Goal: Task Accomplishment & Management: Complete application form

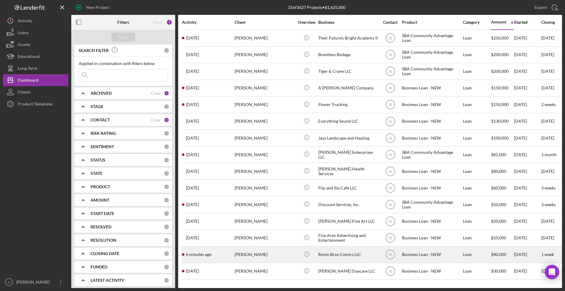
click at [254, 256] on div "[PERSON_NAME]" at bounding box center [264, 255] width 59 height 16
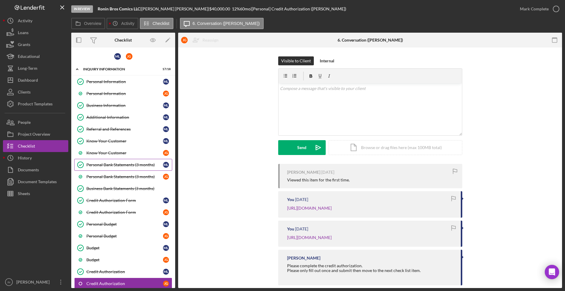
scroll to position [74, 0]
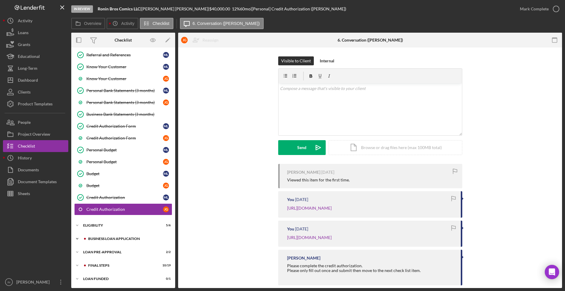
click at [94, 236] on div "Icon/Expander BUSINESS LOAN APPLICATION 27 / 35" at bounding box center [123, 239] width 104 height 12
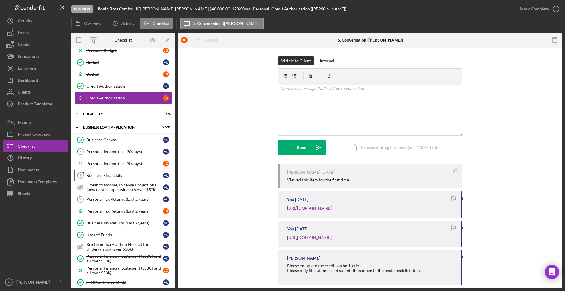
click at [112, 175] on div "Business Financials" at bounding box center [124, 175] width 77 height 5
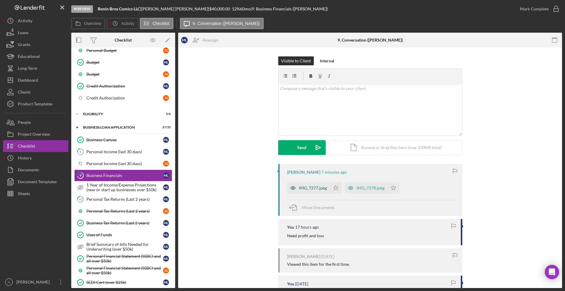
click at [314, 190] on div "IMG_7277.jpeg" at bounding box center [308, 188] width 43 height 12
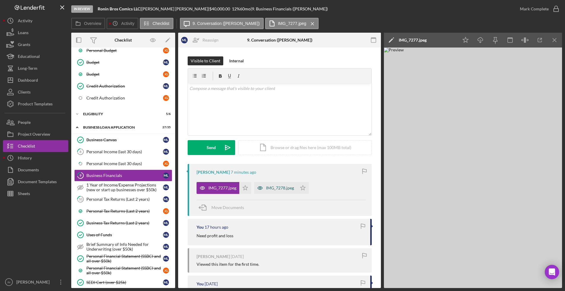
click at [268, 189] on div "IMG_7278.jpeg" at bounding box center [280, 188] width 28 height 5
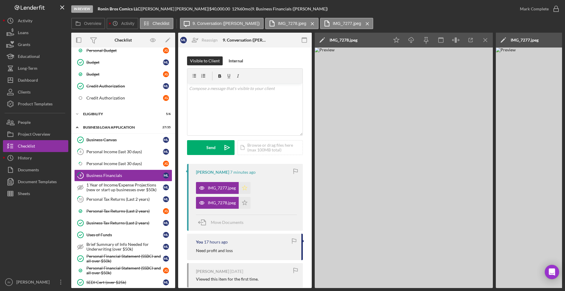
click at [242, 188] on icon "Icon/Star" at bounding box center [245, 188] width 12 height 12
click at [540, 12] on div "Mark Complete" at bounding box center [534, 9] width 29 height 12
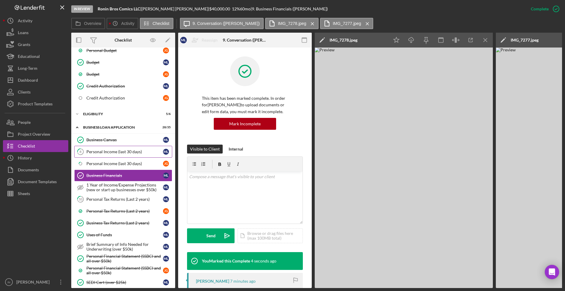
click at [117, 153] on div "Personal Income (last 30 days)" at bounding box center [124, 151] width 77 height 5
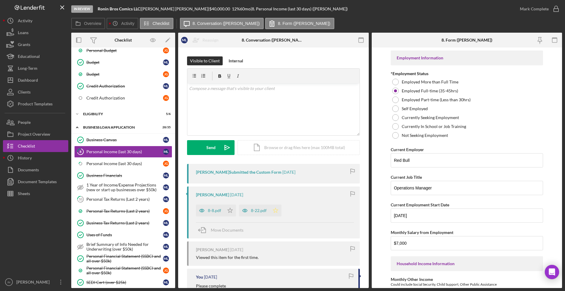
click at [276, 210] on icon "Icon/Star" at bounding box center [276, 211] width 12 height 12
click at [539, 14] on div "Mark Complete" at bounding box center [534, 9] width 29 height 12
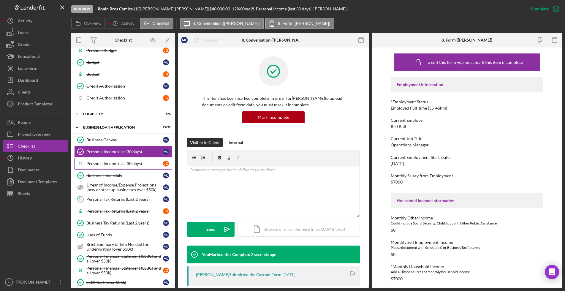
click at [122, 168] on link "Icon/Checklist Item Sub Partial Personal Income (last 30 days) J G" at bounding box center [123, 164] width 98 height 12
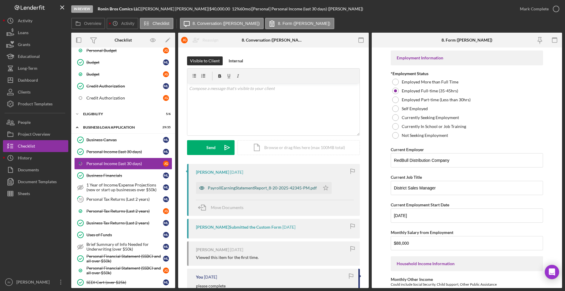
click at [249, 191] on div "PayrollEarningStatementReport_8-20-2025-42345-PM.pdf" at bounding box center [258, 188] width 124 height 12
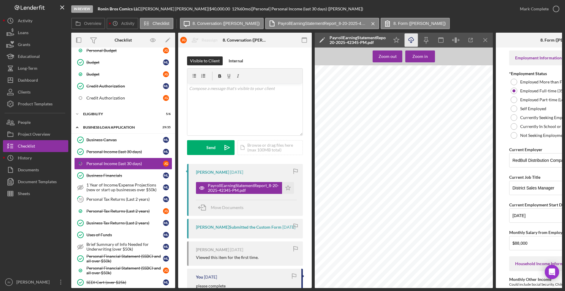
click at [414, 38] on icon "Icon/Download" at bounding box center [411, 40] width 13 height 13
drag, startPoint x: 528, startPoint y: 243, endPoint x: 509, endPoint y: 244, distance: 19.6
click at [509, 244] on form "Employment Information *Employment Status Employed More than Full Time Employed…" at bounding box center [563, 168] width 134 height 240
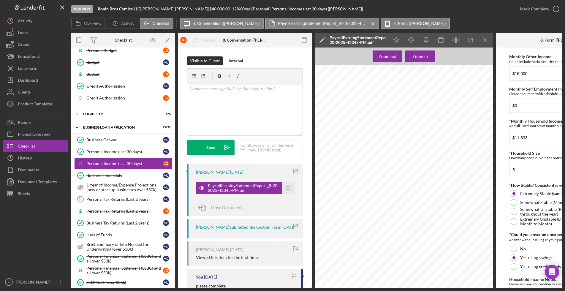
scroll to position [286, 0]
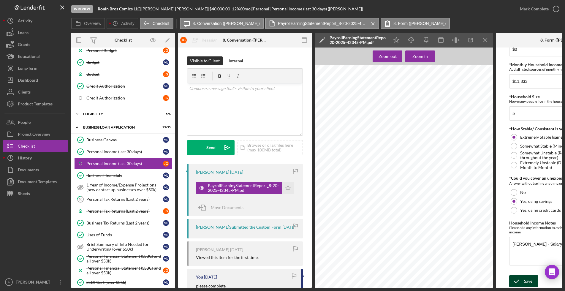
type input "$6,000"
click at [525, 278] on div "Save" at bounding box center [528, 281] width 8 height 12
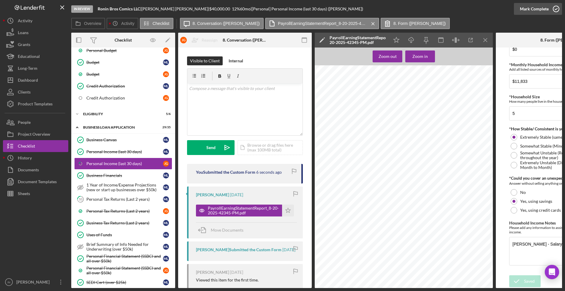
click at [532, 8] on div "Mark Complete" at bounding box center [534, 9] width 29 height 12
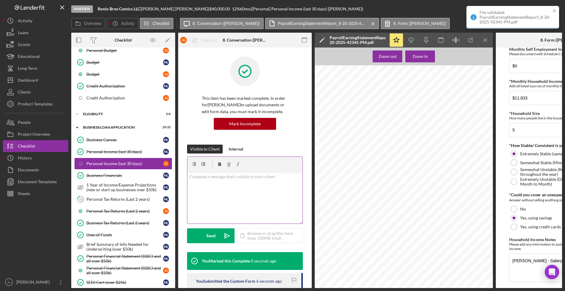
scroll to position [310, 0]
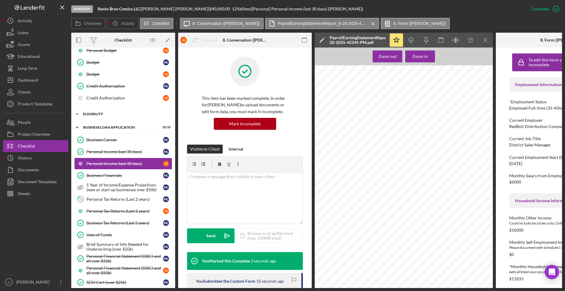
click at [120, 113] on div "ELIGIBILITY" at bounding box center [125, 114] width 85 height 4
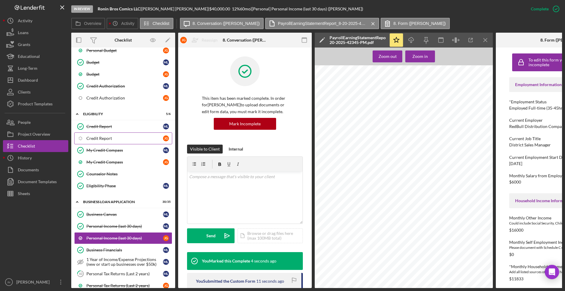
click at [115, 137] on div "Credit Report" at bounding box center [124, 138] width 77 height 5
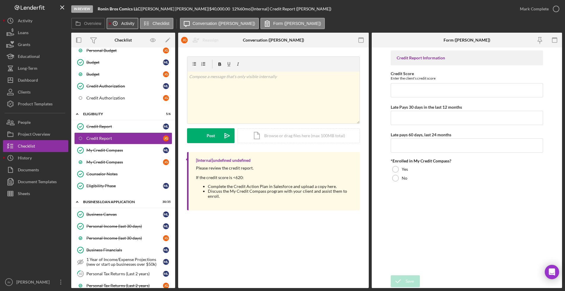
scroll to position [223, 0]
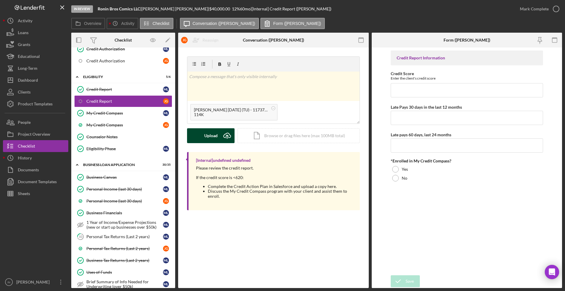
click at [221, 136] on icon "Icon/Upload" at bounding box center [227, 135] width 15 height 15
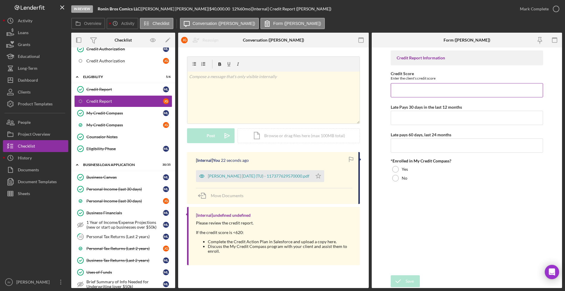
click at [404, 82] on div "Credit Score Enter the client's credit score" at bounding box center [467, 84] width 152 height 26
click at [409, 87] on input "Credit Score" at bounding box center [467, 90] width 152 height 14
type input "626"
click at [409, 119] on input "Late Pays 30 days in the last 12 months" at bounding box center [467, 118] width 152 height 14
type input "0"
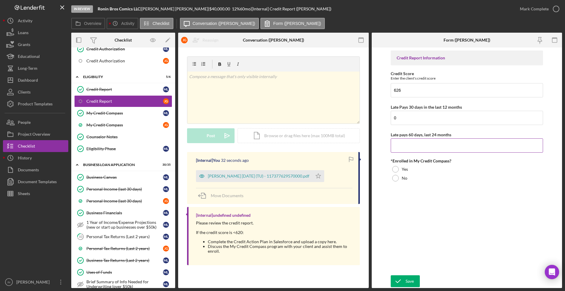
click at [412, 146] on input "Late pays 60 days, last 24 months" at bounding box center [467, 145] width 152 height 14
type input "0"
click at [398, 178] on div at bounding box center [395, 178] width 7 height 7
click at [408, 282] on div "Save" at bounding box center [410, 281] width 8 height 12
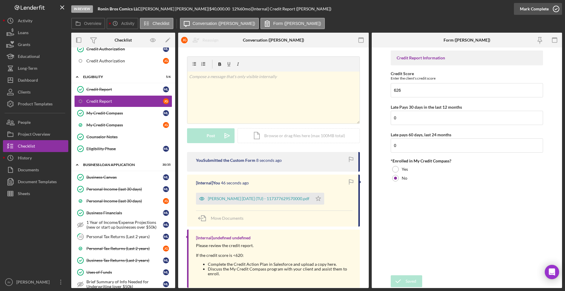
click at [534, 9] on div "Mark Complete" at bounding box center [534, 9] width 29 height 12
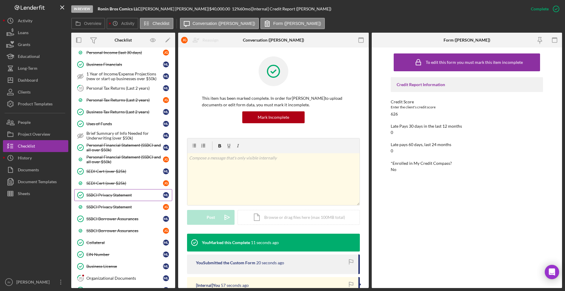
scroll to position [557, 0]
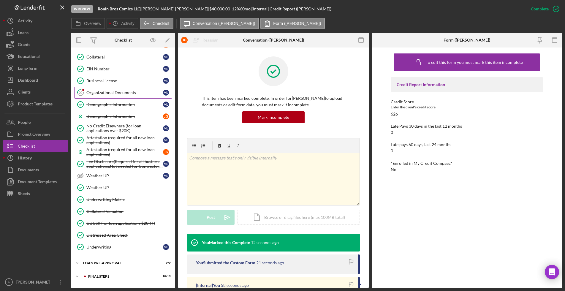
click at [107, 94] on div "Organizational Documents" at bounding box center [124, 92] width 77 height 5
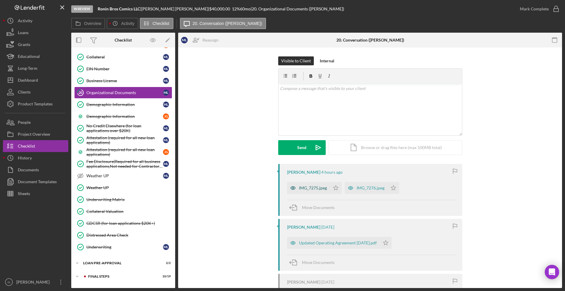
click at [320, 186] on div "IMG_7275.jpeg" at bounding box center [313, 188] width 28 height 5
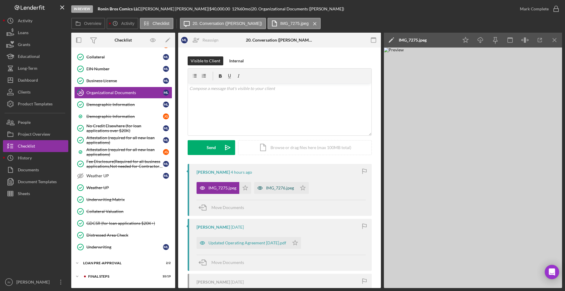
click at [268, 191] on div "IMG_7276.jpeg" at bounding box center [275, 188] width 43 height 12
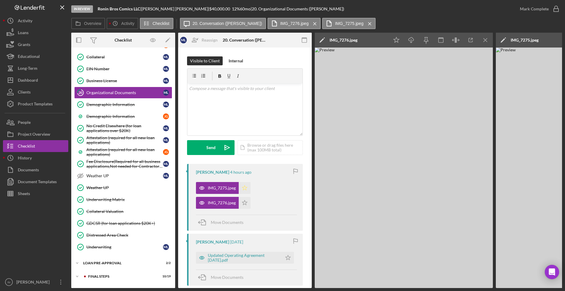
click at [247, 187] on polygon "button" at bounding box center [244, 187] width 5 height 5
click at [535, 9] on div "Mark Complete" at bounding box center [534, 9] width 29 height 12
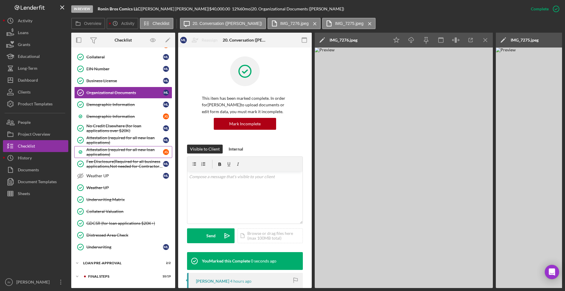
scroll to position [569, 0]
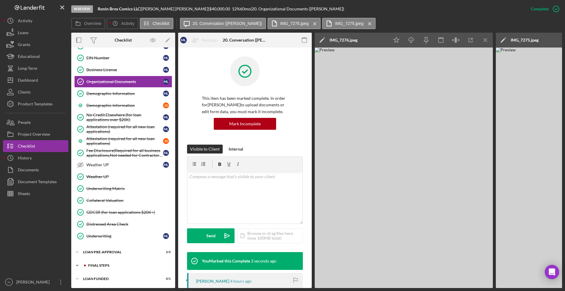
click at [104, 265] on div "FINAL STEPS" at bounding box center [128, 266] width 80 height 4
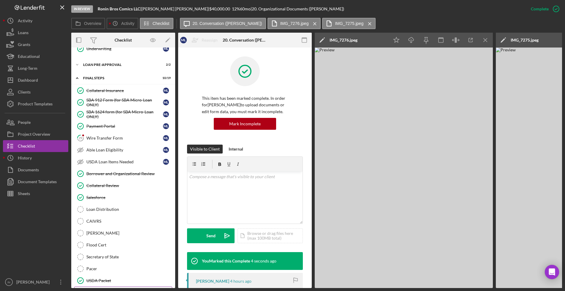
scroll to position [792, 0]
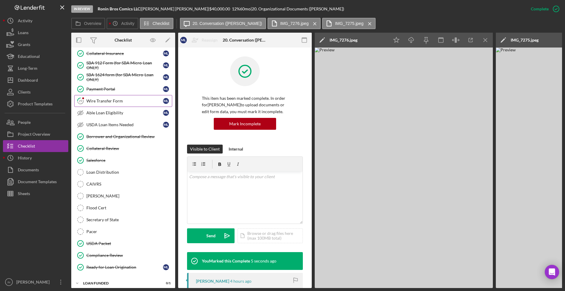
click at [106, 102] on div "Wire Transfer Form" at bounding box center [124, 101] width 77 height 5
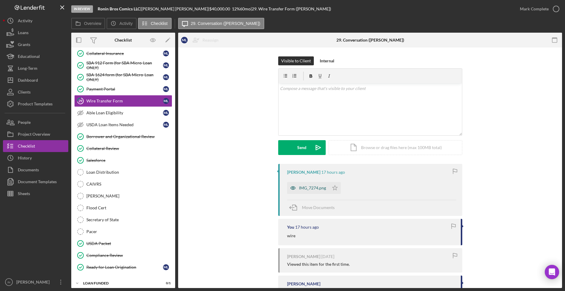
click at [311, 190] on div "IMG_7274.png" at bounding box center [312, 188] width 27 height 5
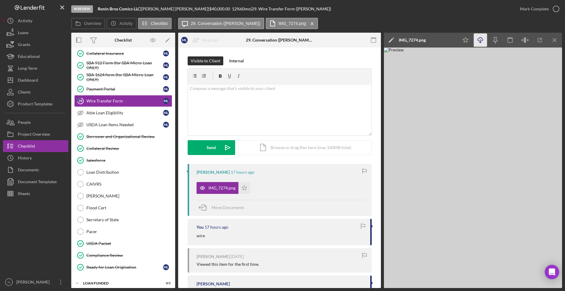
click at [477, 39] on icon "Icon/Download" at bounding box center [480, 40] width 13 height 13
click at [535, 10] on div "Mark Complete" at bounding box center [534, 9] width 29 height 12
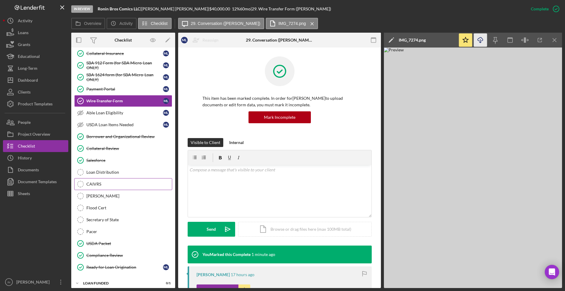
click at [110, 180] on link "CAIVRS CAIVRS" at bounding box center [123, 184] width 98 height 12
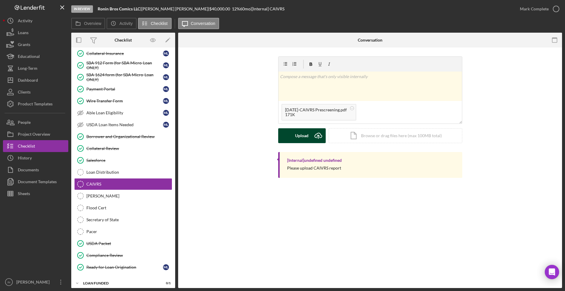
click at [299, 131] on div "Upload" at bounding box center [301, 135] width 13 height 15
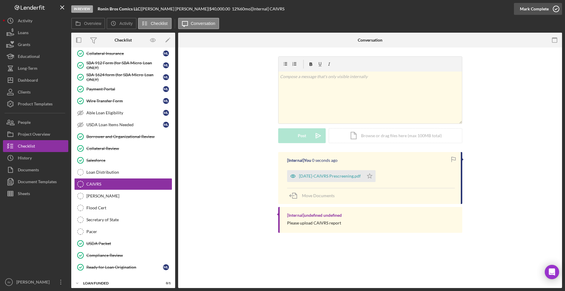
click at [534, 5] on div "Mark Complete" at bounding box center [534, 9] width 29 height 12
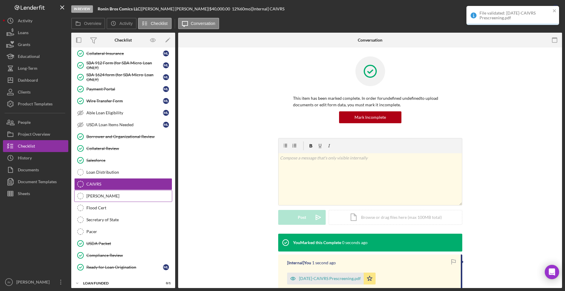
click at [108, 196] on div "SAMs" at bounding box center [129, 196] width 86 height 5
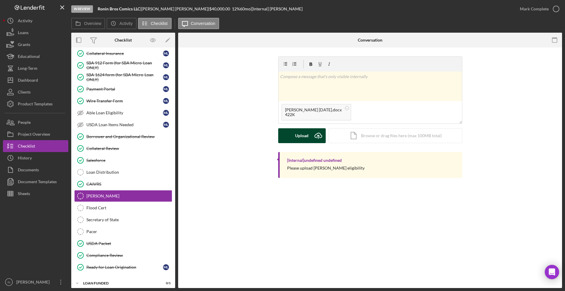
click at [308, 135] on div "Upload" at bounding box center [301, 135] width 13 height 15
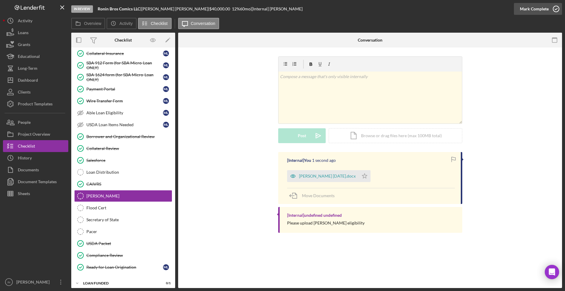
click at [533, 10] on div "Mark Complete" at bounding box center [534, 9] width 29 height 12
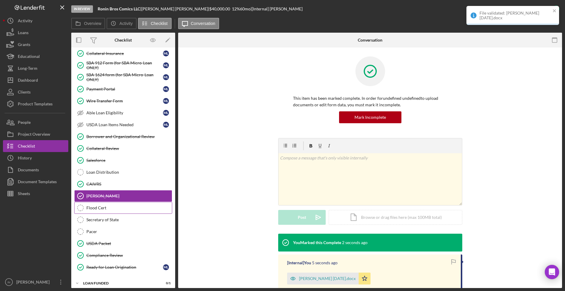
click at [101, 205] on div "Flood Cert" at bounding box center [129, 207] width 86 height 5
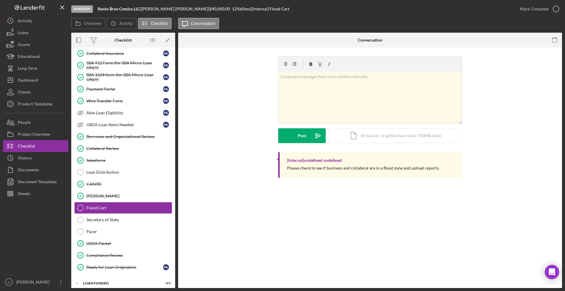
click at [544, 8] on div "In Review Ronin Bros Comics LLC | Michael Linam | $40,000.00 12 % 60 mo | [Inte…" at bounding box center [282, 145] width 565 height 291
click at [543, 5] on div "Mark Complete" at bounding box center [534, 9] width 29 height 12
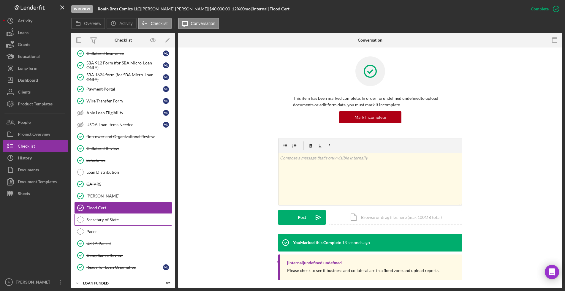
click at [114, 219] on div "Secretary of State" at bounding box center [129, 219] width 86 height 5
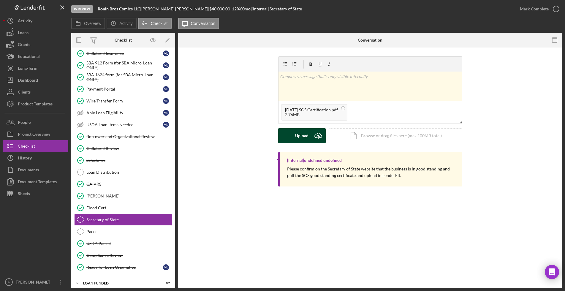
click at [310, 137] on button "Upload Icon/Upload" at bounding box center [302, 135] width 48 height 15
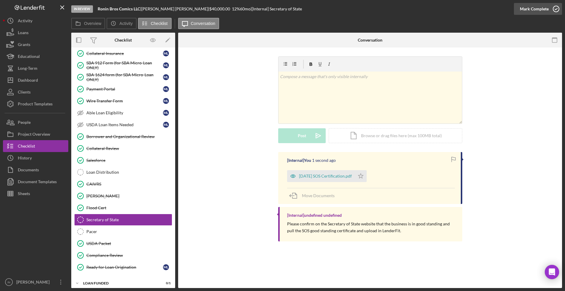
click at [538, 5] on div "Mark Complete" at bounding box center [534, 9] width 29 height 12
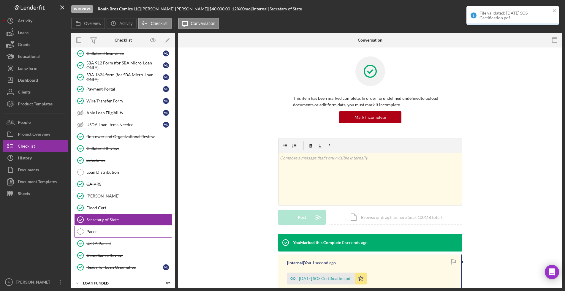
click at [119, 233] on div "Pacer" at bounding box center [129, 231] width 86 height 5
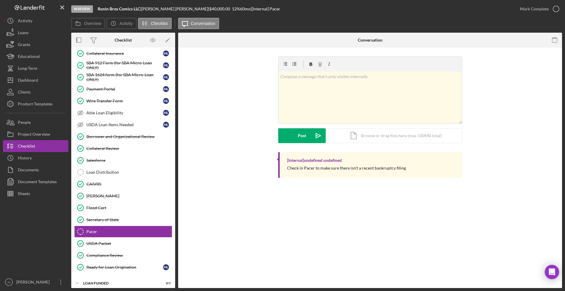
click at [536, 6] on div "Mark Complete" at bounding box center [534, 9] width 29 height 12
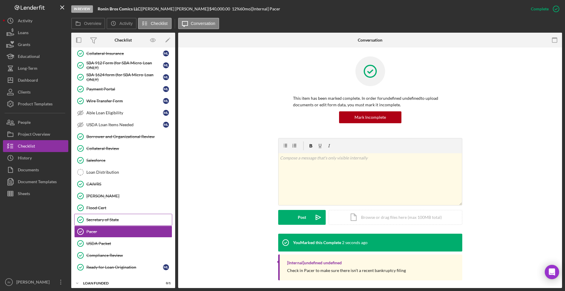
scroll to position [797, 0]
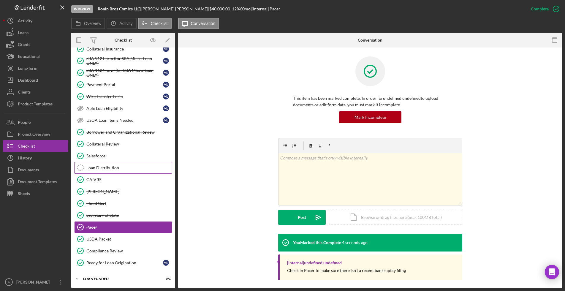
click at [112, 167] on div "Loan Distribution" at bounding box center [129, 167] width 86 height 5
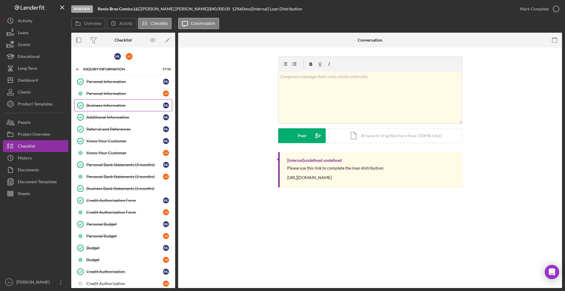
click at [124, 104] on div "Business Information" at bounding box center [124, 105] width 77 height 5
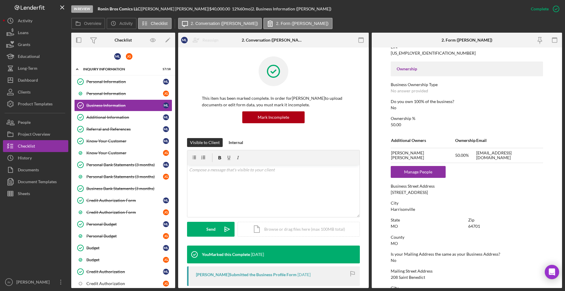
scroll to position [223, 0]
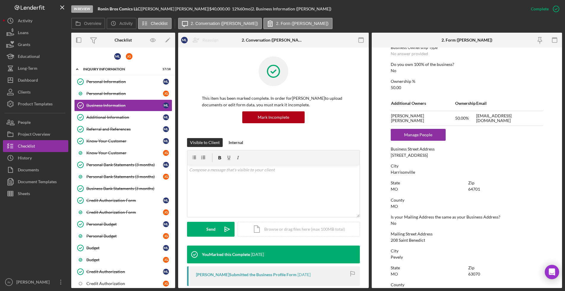
drag, startPoint x: 442, startPoint y: 155, endPoint x: 384, endPoint y: 155, distance: 58.2
click at [384, 155] on form "To edit this form you must mark this item incomplete Business Name Ronin Bros C…" at bounding box center [467, 168] width 191 height 240
copy div "117 S Lexington St Ste 100"
drag, startPoint x: 418, startPoint y: 174, endPoint x: 390, endPoint y: 173, distance: 27.6
click at [390, 173] on form "To edit this form you must mark this item incomplete Business Name Ronin Bros C…" at bounding box center [467, 168] width 191 height 240
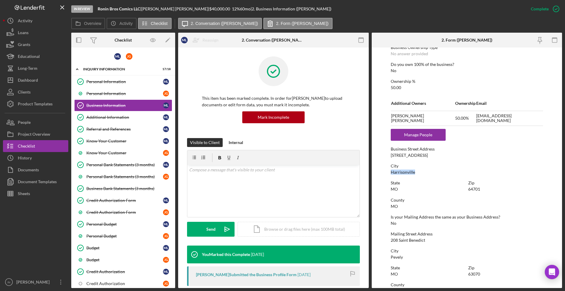
copy div "Harrisonville"
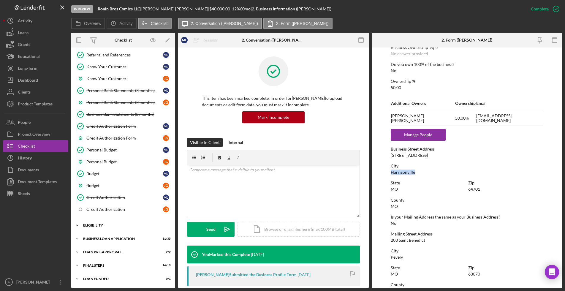
click at [106, 226] on div "ELIGIBILITY" at bounding box center [125, 226] width 85 height 4
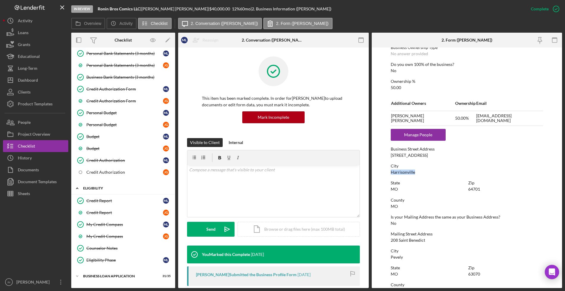
scroll to position [149, 0]
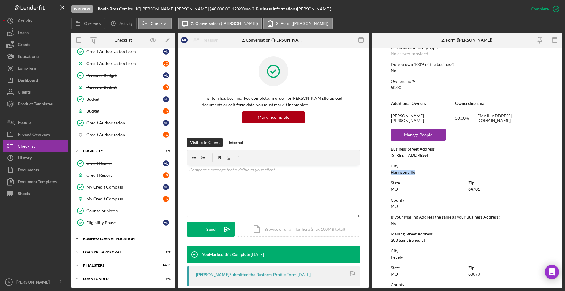
click at [101, 236] on div "Icon/Expander BUSINESS LOAN APPLICATION 31 / 35" at bounding box center [123, 239] width 104 height 12
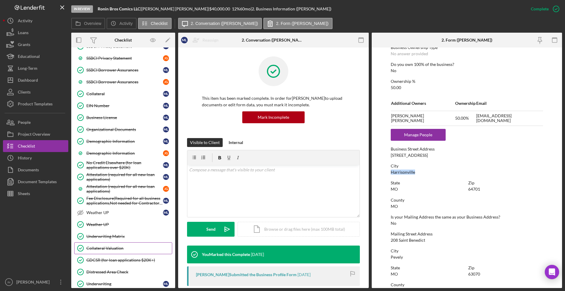
scroll to position [568, 0]
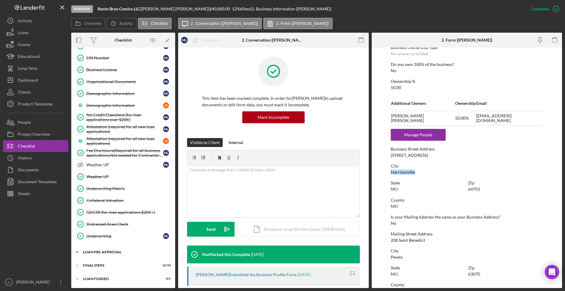
click at [105, 249] on div "Icon/Expander LOAN PRE-APPROVAL 2 / 2" at bounding box center [123, 252] width 104 height 12
click at [110, 262] on div "Loan Approval" at bounding box center [129, 264] width 86 height 5
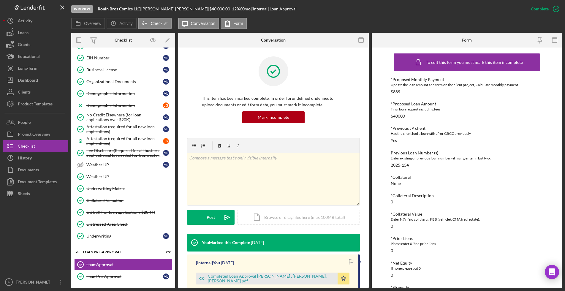
scroll to position [595, 0]
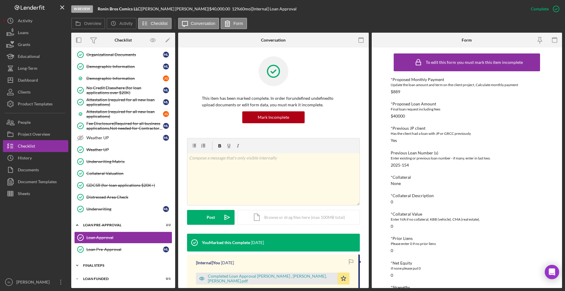
click at [106, 264] on div "FINAL STEPS" at bounding box center [125, 266] width 85 height 4
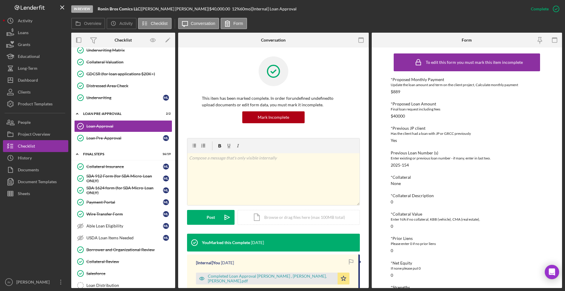
scroll to position [743, 0]
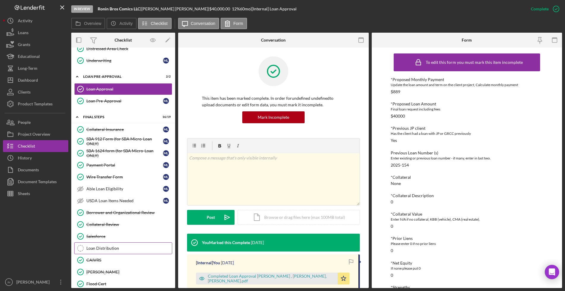
click at [105, 251] on link "Loan Distribution Loan Distribution" at bounding box center [123, 248] width 98 height 12
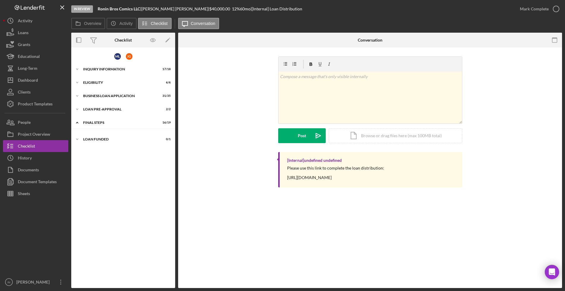
scroll to position [86, 0]
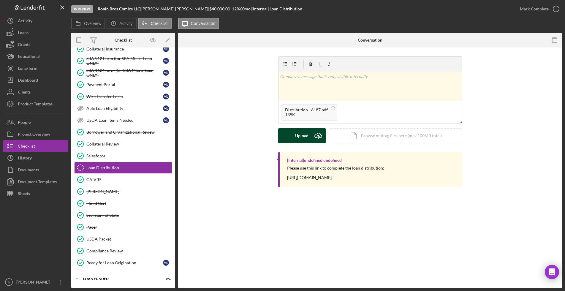
click at [314, 137] on icon "Icon/Upload" at bounding box center [318, 135] width 15 height 15
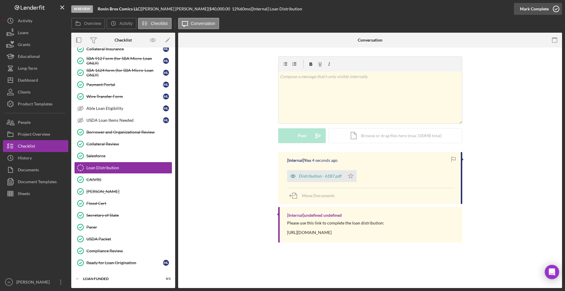
click at [531, 6] on div "Mark Complete" at bounding box center [534, 9] width 29 height 12
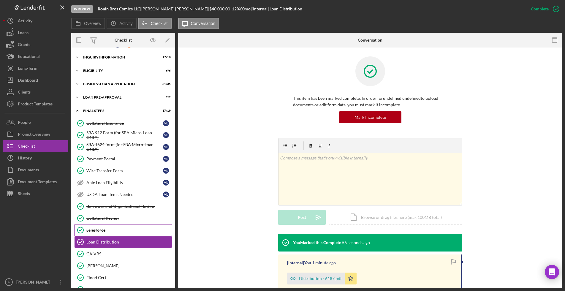
scroll to position [0, 0]
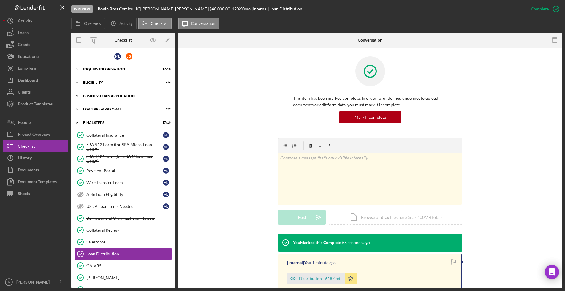
click at [132, 92] on div "Icon/Expander BUSINESS LOAN APPLICATION 31 / 35" at bounding box center [123, 96] width 104 height 12
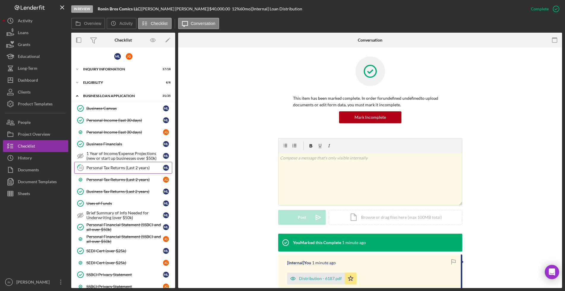
click at [132, 169] on div "Personal Tax Returns (Last 2 years)" at bounding box center [124, 167] width 77 height 5
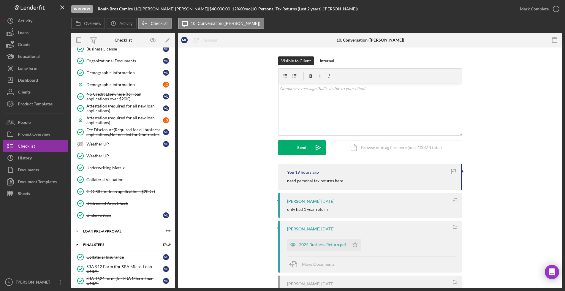
scroll to position [334, 0]
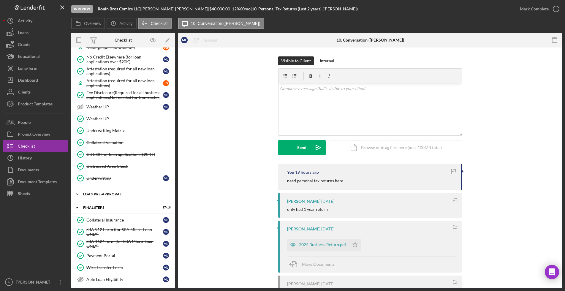
click at [126, 191] on div "Icon/Expander LOAN PRE-APPROVAL 2 / 2" at bounding box center [123, 194] width 104 height 12
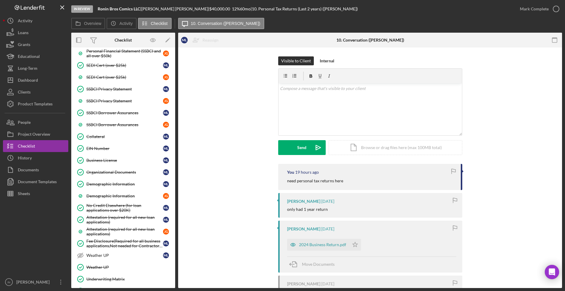
scroll to position [0, 0]
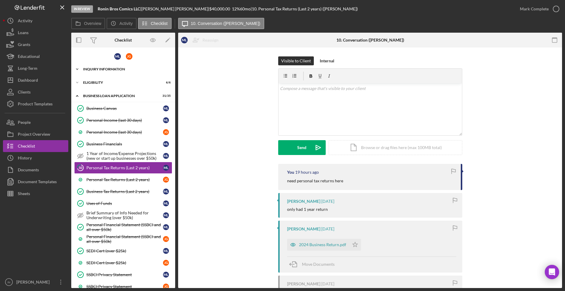
click at [120, 65] on div "Icon/Expander INQUIRY INFORMATION 17 / 18" at bounding box center [123, 69] width 104 height 12
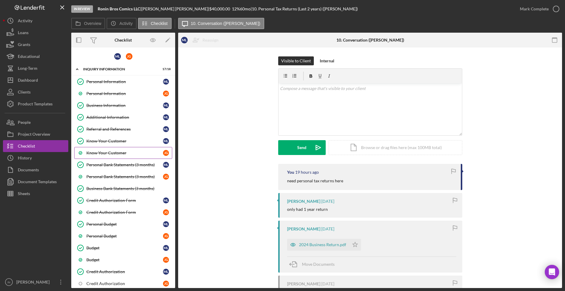
scroll to position [74, 0]
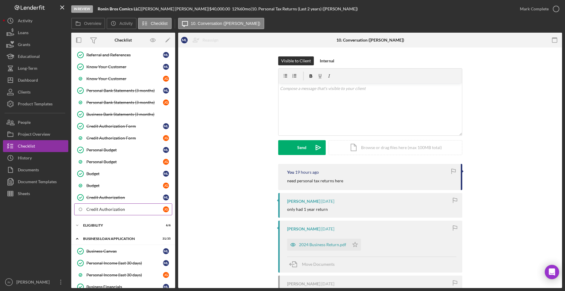
click at [105, 211] on div "Credit Authorization" at bounding box center [124, 209] width 77 height 5
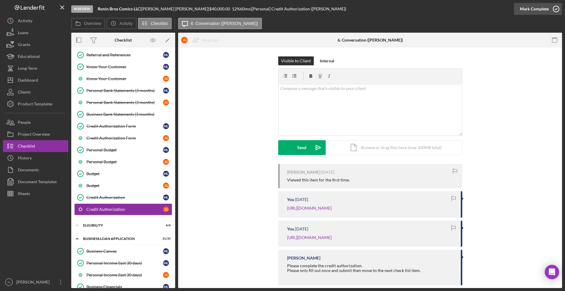
click at [542, 11] on div "Mark Complete" at bounding box center [534, 9] width 29 height 12
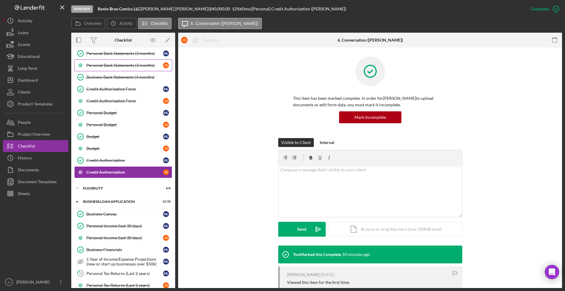
scroll to position [148, 0]
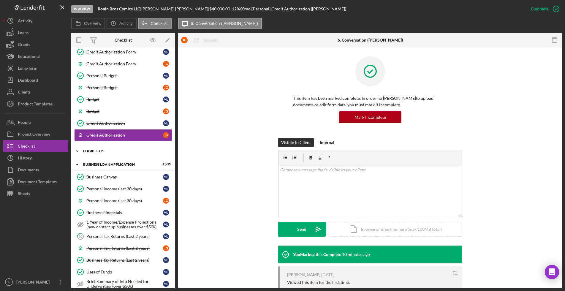
click at [127, 149] on div "Icon/Expander ELIGIBILITY 6 / 6" at bounding box center [123, 151] width 104 height 12
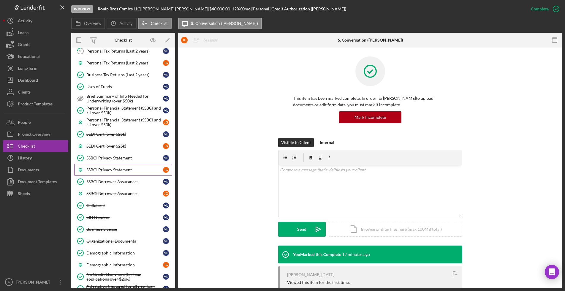
scroll to position [186, 0]
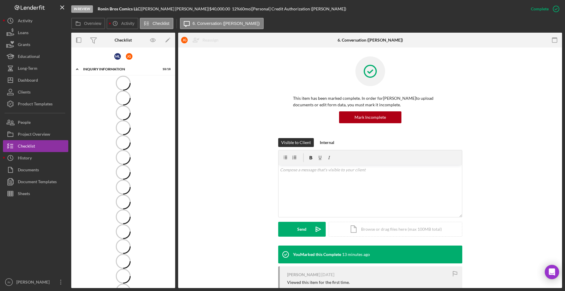
scroll to position [74, 0]
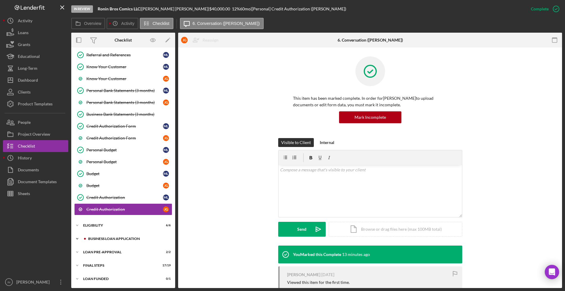
click at [120, 237] on div "BUSINESS LOAN APPLICATION" at bounding box center [128, 239] width 80 height 4
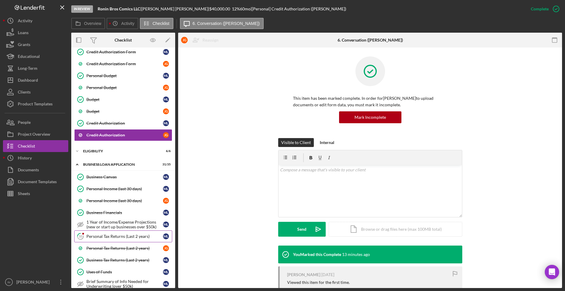
click at [109, 234] on div "Personal Tax Returns (Last 2 years)" at bounding box center [124, 236] width 77 height 5
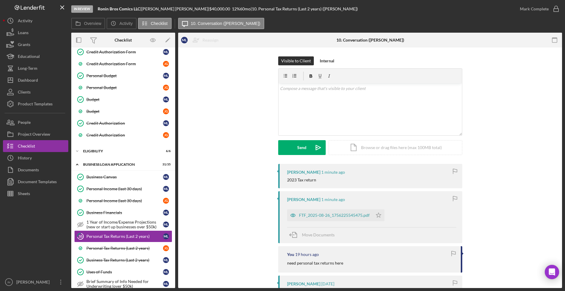
scroll to position [74, 0]
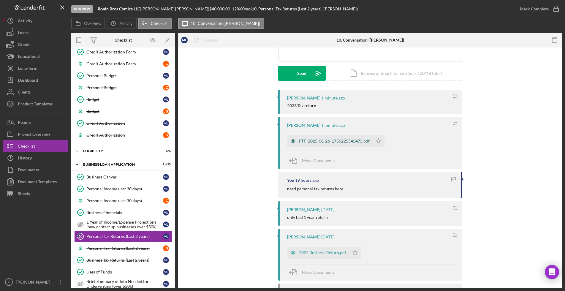
click at [327, 139] on div "FTF_2025-08-26_1756225545475.pdf" at bounding box center [334, 141] width 71 height 5
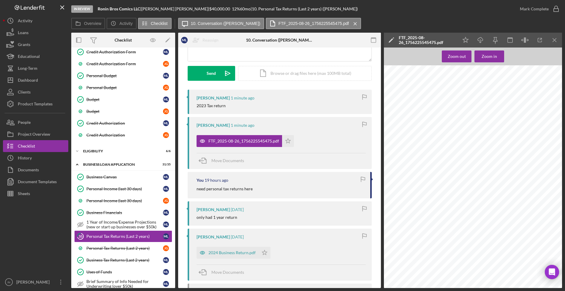
scroll to position [223, 0]
click at [237, 251] on div "2024 Business Return.pdf" at bounding box center [231, 252] width 47 height 5
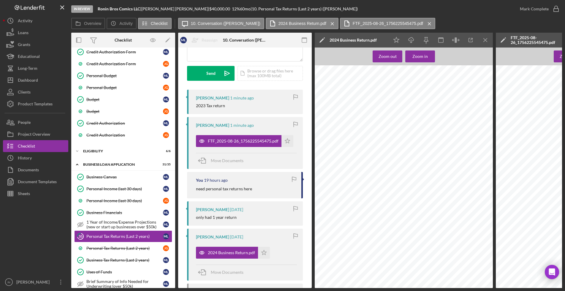
scroll to position [111, 0]
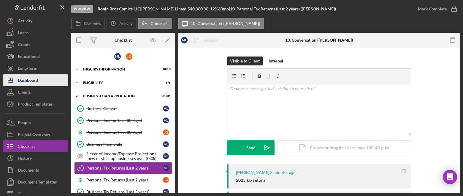
click at [39, 78] on button "Icon/Dashboard Dashboard" at bounding box center [35, 80] width 65 height 12
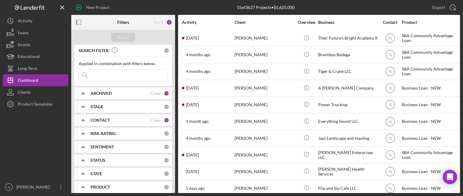
click at [107, 89] on div "ARCHIVED Clear 1" at bounding box center [130, 93] width 79 height 12
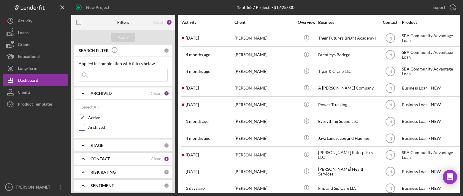
click at [98, 126] on label "Archived" at bounding box center [128, 127] width 80 height 6
click at [85, 126] on input "Archived" at bounding box center [82, 127] width 6 height 6
checkbox input "true"
click at [113, 71] on input at bounding box center [123, 75] width 88 height 12
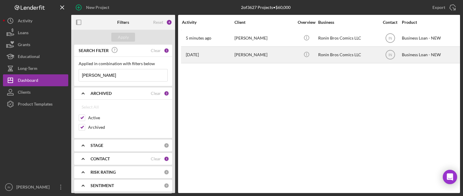
type input "[PERSON_NAME]"
click at [260, 48] on div "[PERSON_NAME]" at bounding box center [264, 55] width 59 height 16
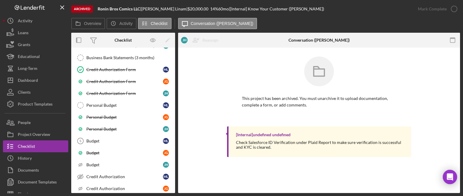
scroll to position [249, 0]
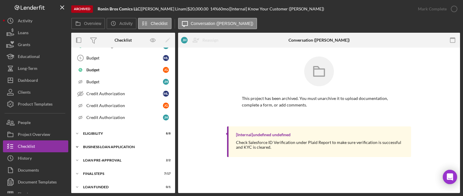
click at [131, 146] on div "Icon/Expander BUSINESS LOAN APPLICATION 28 / 44" at bounding box center [123, 147] width 104 height 12
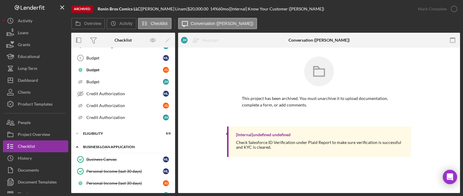
scroll to position [361, 0]
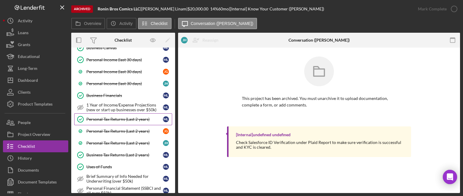
click at [129, 117] on div "Personal Tax Returns (Last 2 years)" at bounding box center [124, 119] width 77 height 5
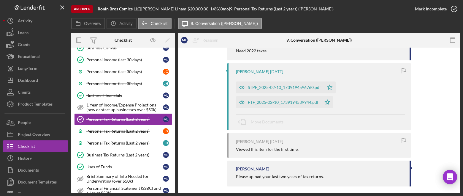
scroll to position [228, 0]
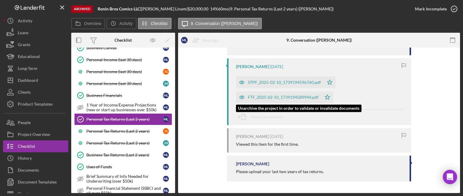
click at [280, 97] on div "FTF_2025-02-10_1739194589944.pdf" at bounding box center [283, 97] width 71 height 5
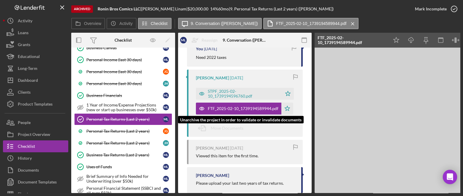
scroll to position [239, 0]
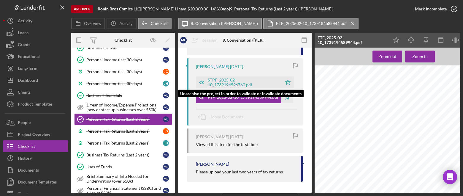
click at [237, 85] on div "STPF_2025-02-10_1739194596760.pdf" at bounding box center [243, 82] width 71 height 10
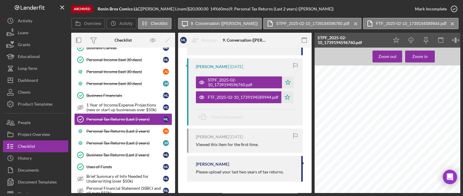
scroll to position [91, 0]
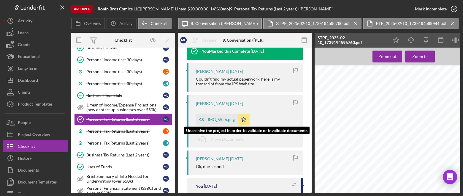
click at [217, 118] on div "IMG_5526.png" at bounding box center [221, 119] width 27 height 5
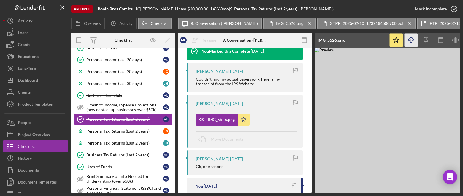
click at [409, 37] on icon "Icon/Download" at bounding box center [411, 40] width 13 height 13
click at [40, 83] on button "Icon/Dashboard Dashboard" at bounding box center [35, 80] width 65 height 12
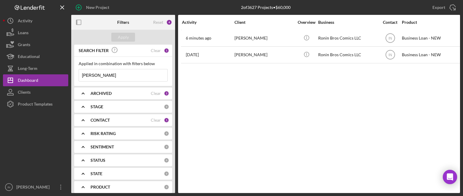
click at [128, 93] on div "ARCHIVED" at bounding box center [121, 93] width 60 height 5
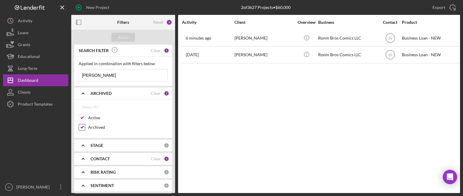
click at [82, 127] on input "Archived" at bounding box center [82, 127] width 6 height 6
checkbox input "false"
click at [121, 35] on div "Apply" at bounding box center [123, 37] width 11 height 9
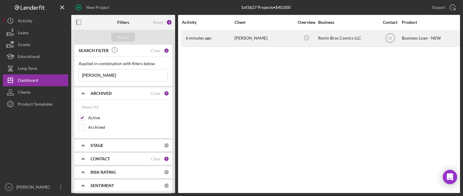
click at [264, 38] on div "[PERSON_NAME]" at bounding box center [264, 38] width 59 height 16
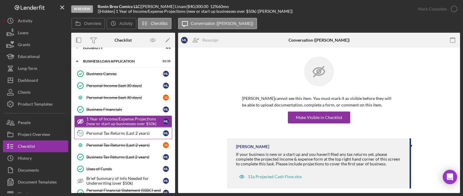
scroll to position [72, 0]
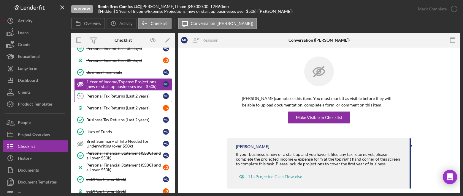
click at [130, 96] on div "Personal Tax Returns (Last 2 years)" at bounding box center [124, 96] width 77 height 5
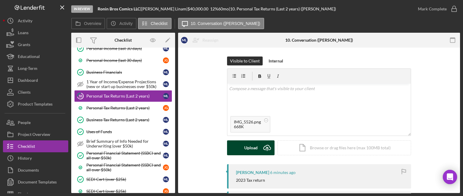
click at [252, 144] on div "Upload" at bounding box center [250, 147] width 13 height 15
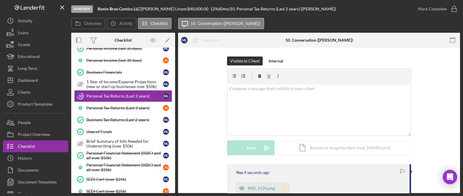
click at [281, 188] on icon "Icon/Star" at bounding box center [284, 188] width 12 height 12
click at [443, 7] on div "Mark Complete" at bounding box center [432, 9] width 29 height 12
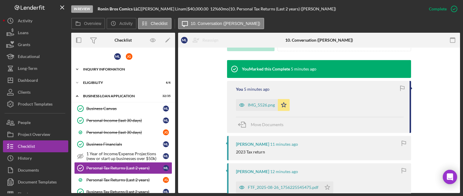
click at [119, 69] on div "INQUIRY INFORMATION" at bounding box center [125, 69] width 85 height 4
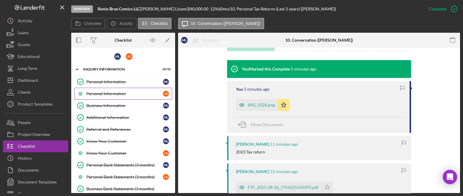
click at [121, 93] on div "Personal Information" at bounding box center [124, 93] width 77 height 5
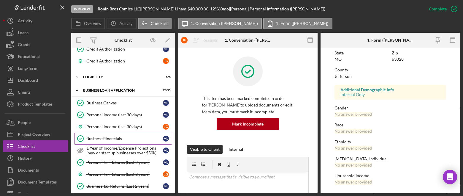
scroll to position [445, 0]
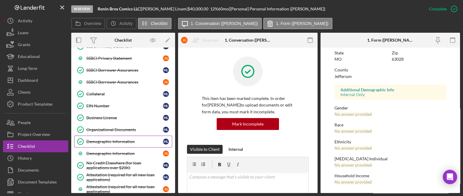
click at [126, 139] on div "Demographic Information" at bounding box center [124, 141] width 77 height 5
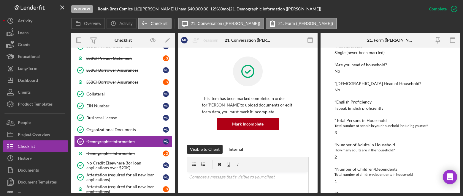
scroll to position [111, 0]
